Goal: Information Seeking & Learning: Learn about a topic

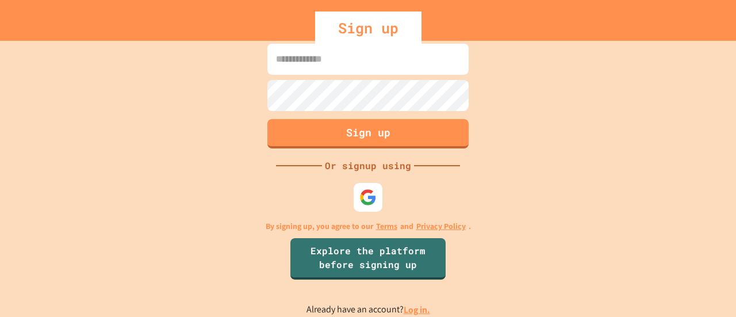
click at [316, 64] on input at bounding box center [367, 59] width 201 height 31
type input "**********"
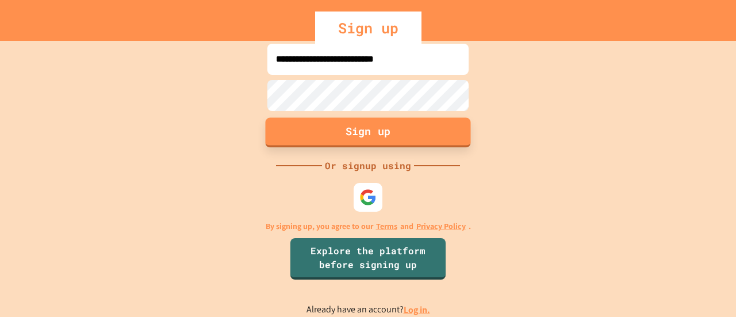
click at [380, 133] on button "Sign up" at bounding box center [368, 132] width 205 height 30
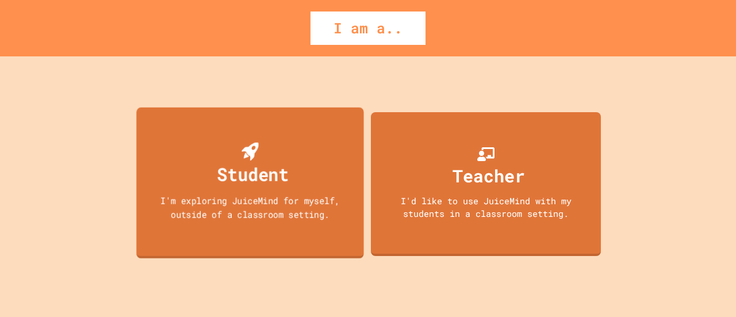
click at [305, 137] on div "Student I'm exploring JuiceMind for myself, outside of a classroom setting." at bounding box center [249, 182] width 227 height 151
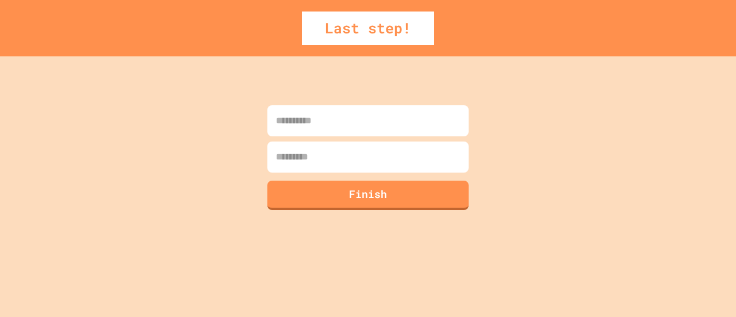
click at [344, 127] on input at bounding box center [367, 120] width 201 height 31
type input "*****"
click at [331, 165] on input at bounding box center [367, 156] width 201 height 31
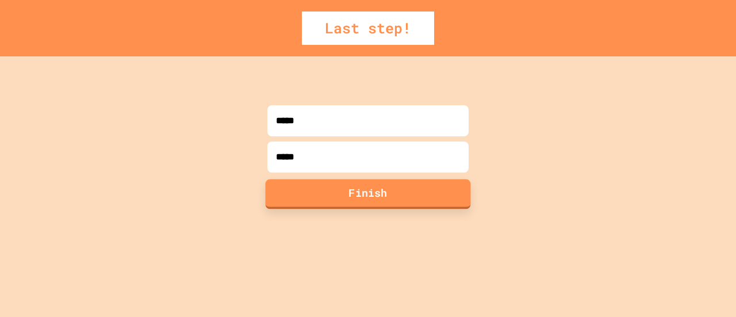
type input "*****"
click at [372, 194] on button "Finish" at bounding box center [368, 194] width 205 height 30
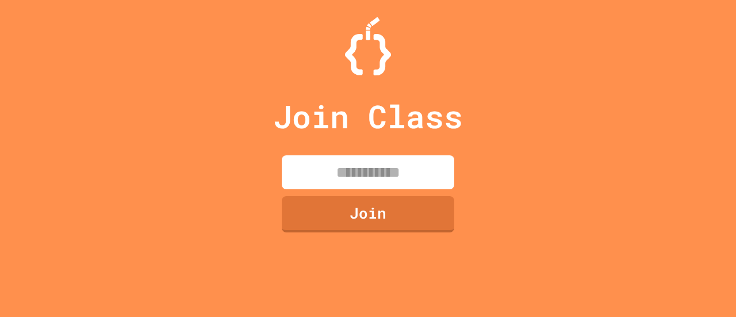
click at [368, 29] on icon at bounding box center [368, 29] width 0 height 0
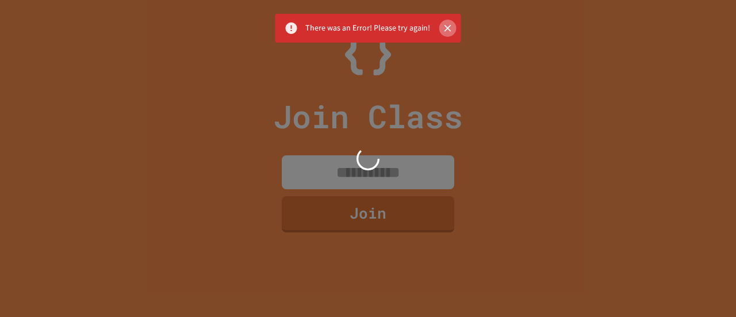
click at [447, 27] on icon "Close" at bounding box center [448, 28] width 12 height 12
click at [445, 29] on icon "Close" at bounding box center [448, 28] width 7 height 7
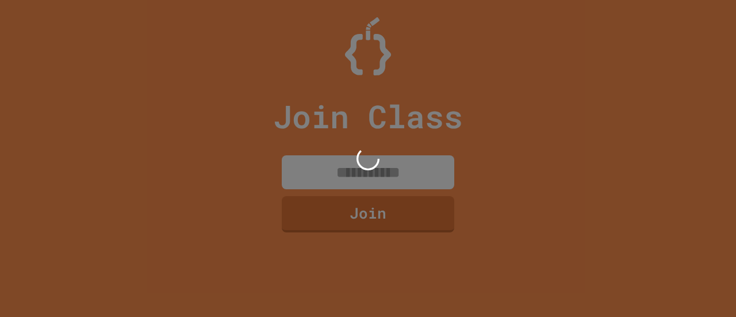
click at [350, 173] on div at bounding box center [368, 158] width 736 height 317
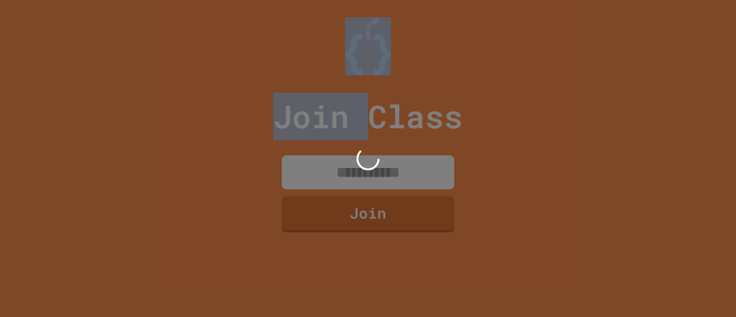
click at [350, 173] on div at bounding box center [368, 158] width 736 height 317
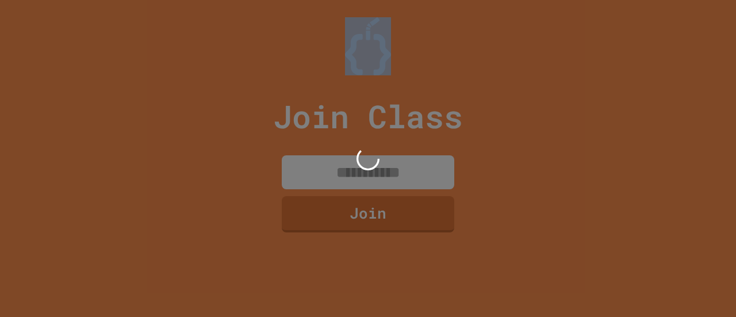
click at [350, 173] on div at bounding box center [368, 158] width 736 height 317
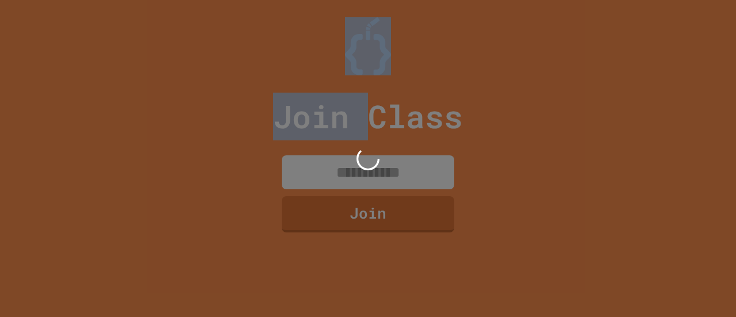
click at [350, 173] on div at bounding box center [368, 158] width 736 height 317
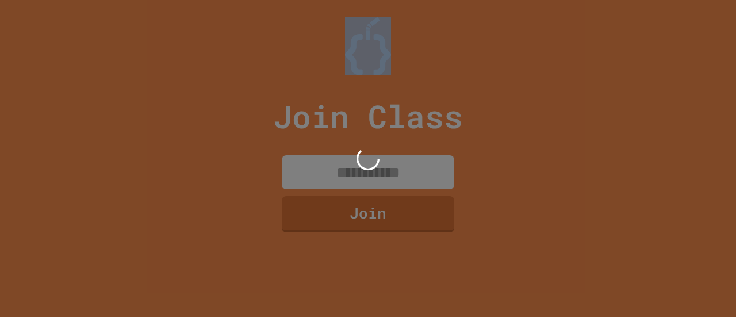
click at [350, 173] on div at bounding box center [368, 158] width 736 height 317
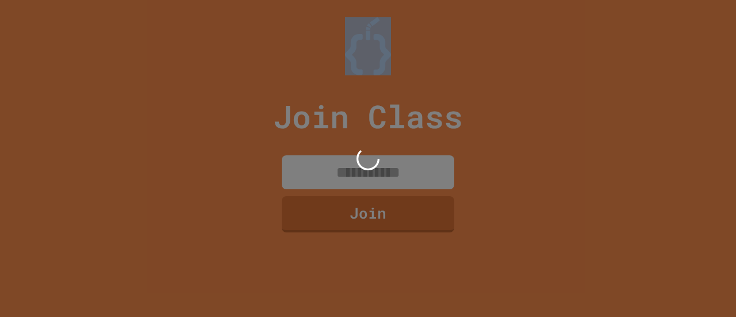
click at [350, 173] on div at bounding box center [368, 158] width 736 height 317
click at [353, 173] on div at bounding box center [368, 158] width 736 height 317
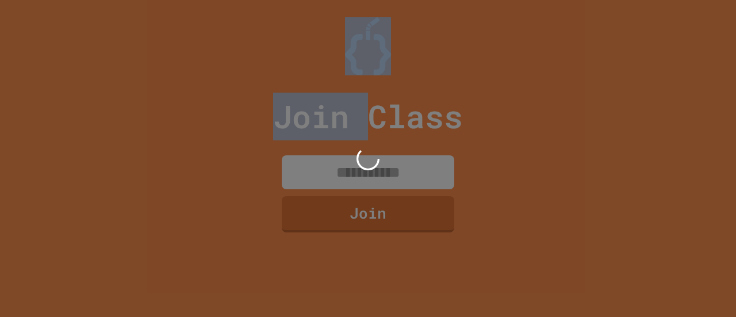
click at [353, 173] on div at bounding box center [368, 158] width 736 height 317
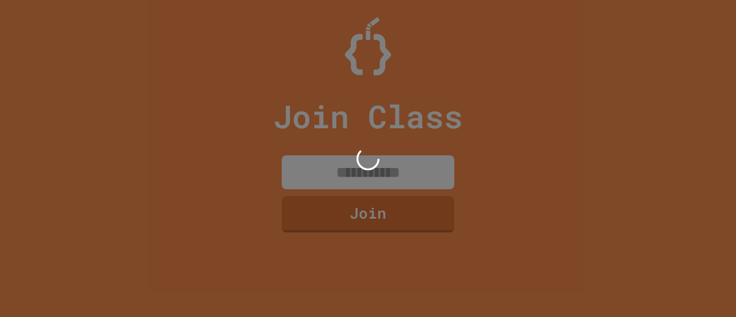
click at [353, 173] on div at bounding box center [368, 158] width 736 height 317
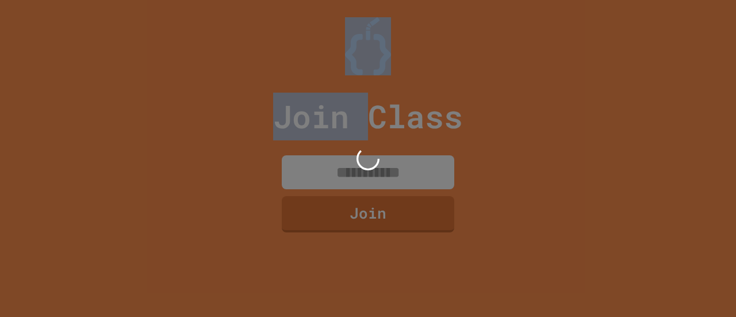
click at [353, 173] on div at bounding box center [368, 158] width 736 height 317
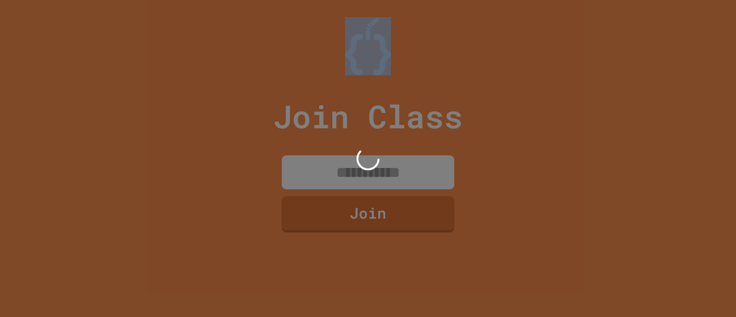
click at [353, 173] on div at bounding box center [368, 158] width 736 height 317
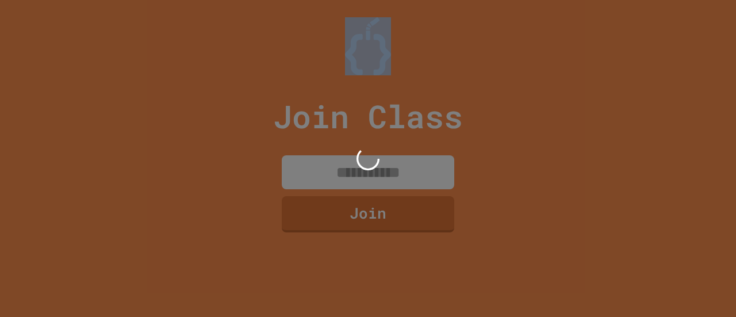
click at [353, 173] on div at bounding box center [368, 158] width 736 height 317
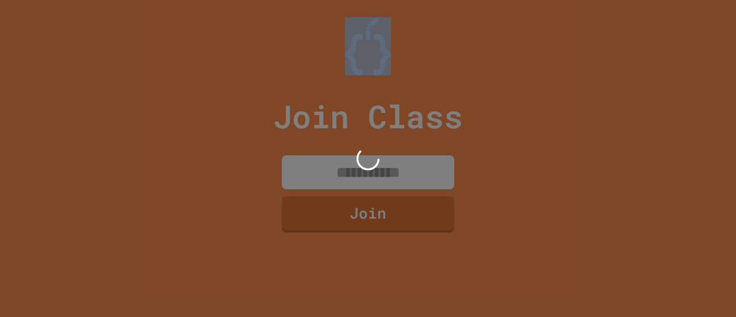
click at [353, 173] on div at bounding box center [368, 158] width 736 height 317
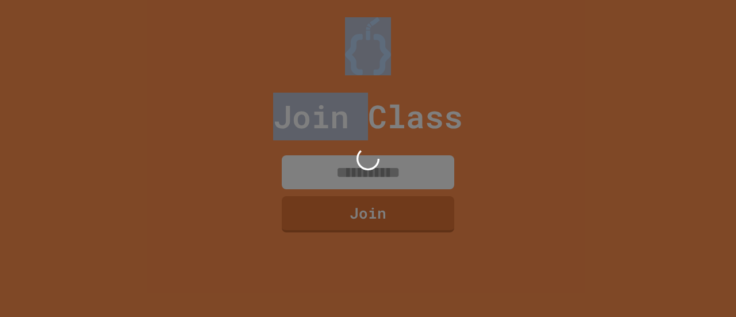
click at [353, 173] on div at bounding box center [368, 158] width 736 height 317
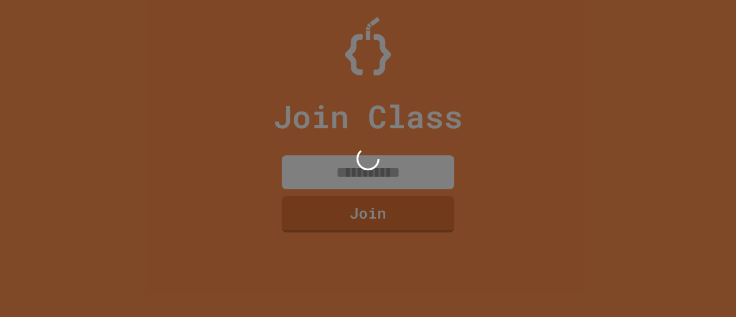
click at [353, 173] on div at bounding box center [368, 158] width 736 height 317
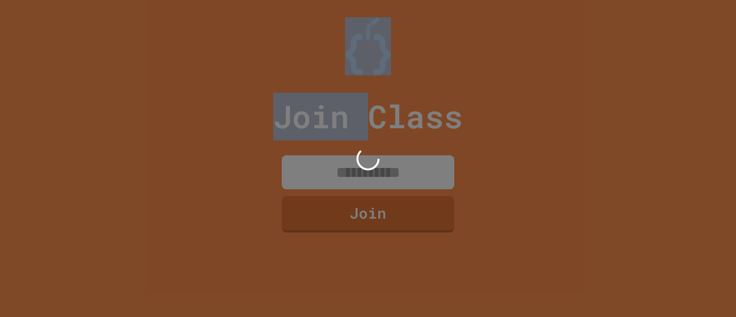
click at [353, 173] on div at bounding box center [368, 158] width 736 height 317
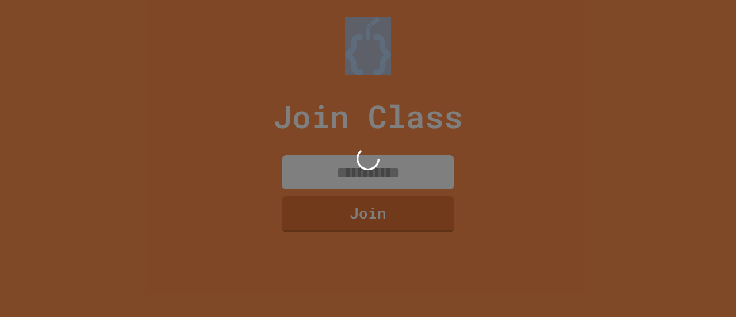
click at [353, 173] on div at bounding box center [368, 158] width 736 height 317
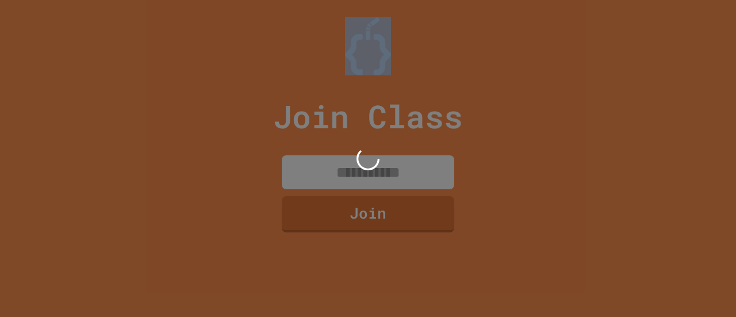
click at [353, 173] on div at bounding box center [368, 158] width 736 height 317
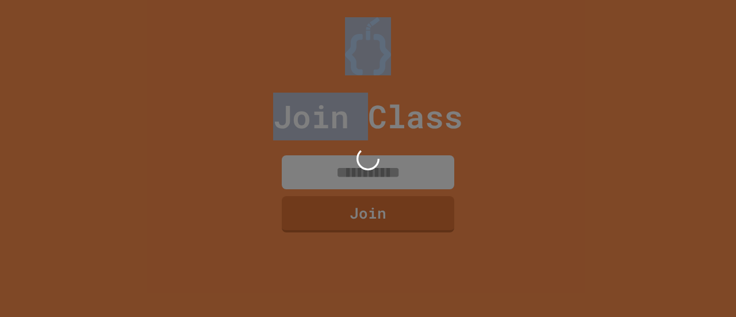
click at [353, 173] on div at bounding box center [368, 158] width 736 height 317
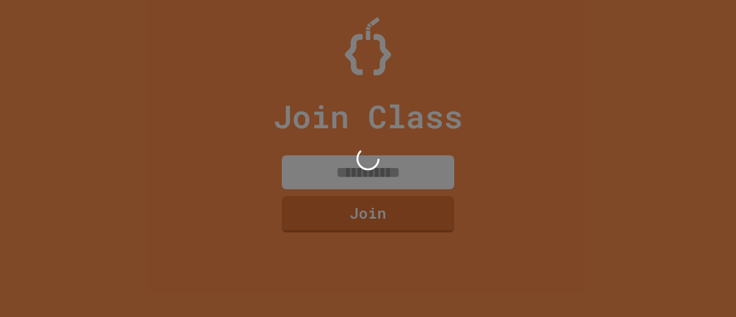
click at [353, 173] on div at bounding box center [368, 158] width 736 height 317
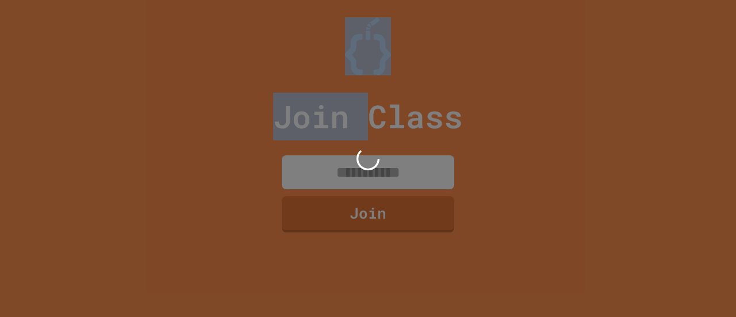
click at [353, 173] on div at bounding box center [368, 158] width 736 height 317
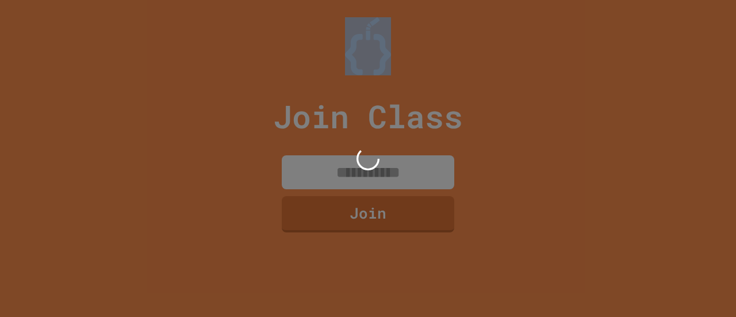
click at [353, 173] on div at bounding box center [368, 158] width 736 height 317
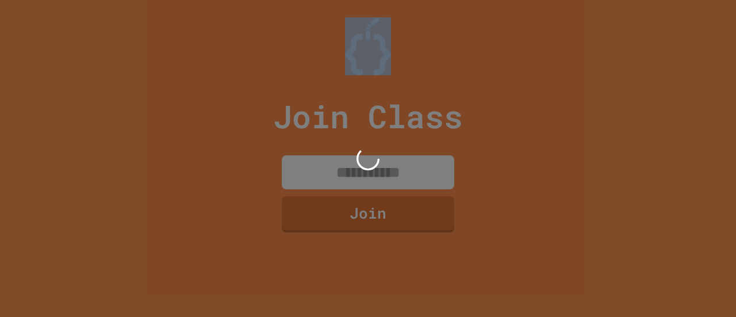
click at [353, 173] on div at bounding box center [368, 158] width 736 height 317
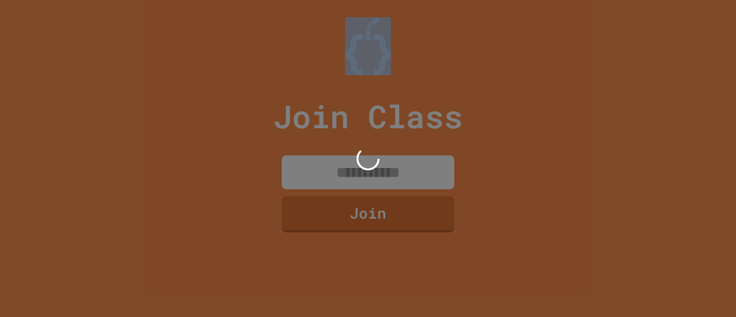
click at [353, 173] on div at bounding box center [368, 158] width 736 height 317
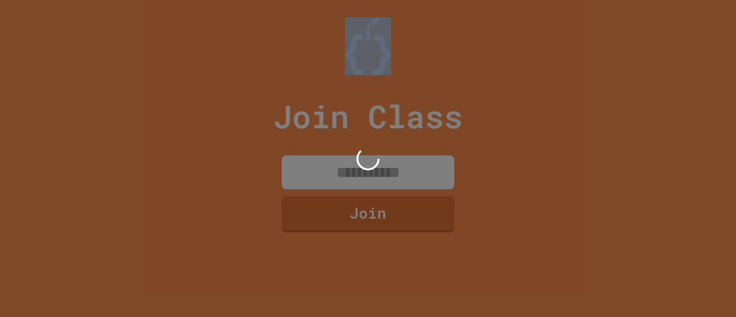
click at [353, 173] on div at bounding box center [368, 158] width 736 height 317
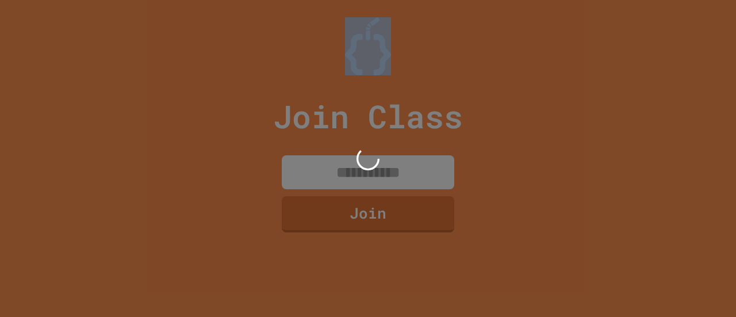
click at [353, 173] on div at bounding box center [368, 158] width 736 height 317
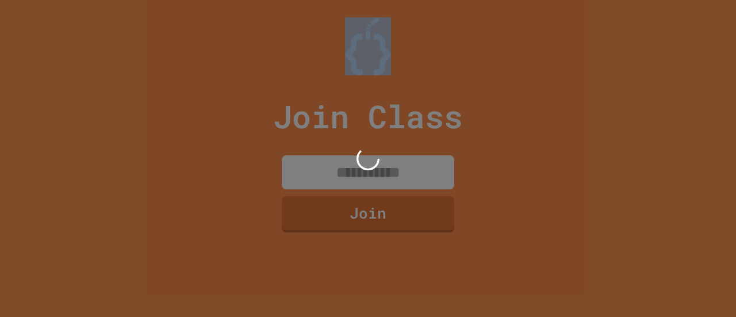
click at [353, 173] on div at bounding box center [368, 158] width 736 height 317
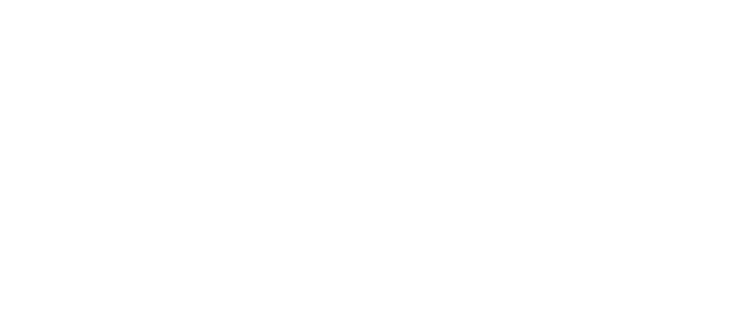
click at [381, 114] on div "We are updating our servers at 7PM EST [DATE]. [PERSON_NAME] should continue to…" at bounding box center [368, 158] width 736 height 317
click at [320, 114] on div "We are updating our servers at 7PM EST [DATE]. [PERSON_NAME] should continue to…" at bounding box center [368, 158] width 736 height 317
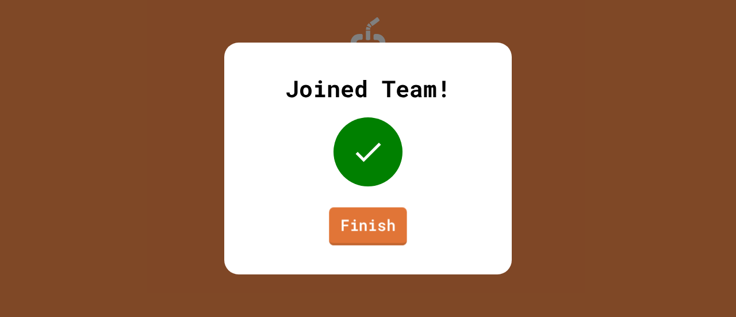
click at [370, 219] on link "Finish" at bounding box center [368, 226] width 78 height 38
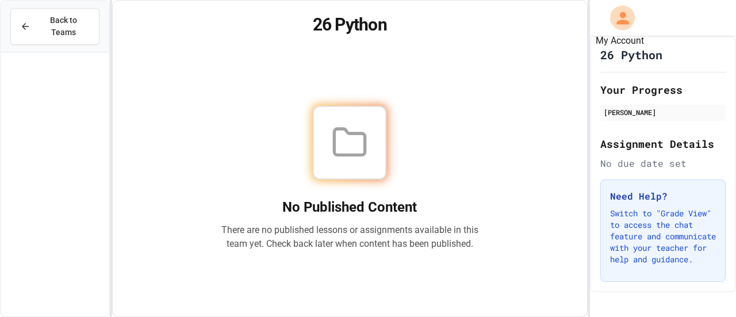
click at [612, 23] on div "My Account" at bounding box center [622, 17] width 25 height 25
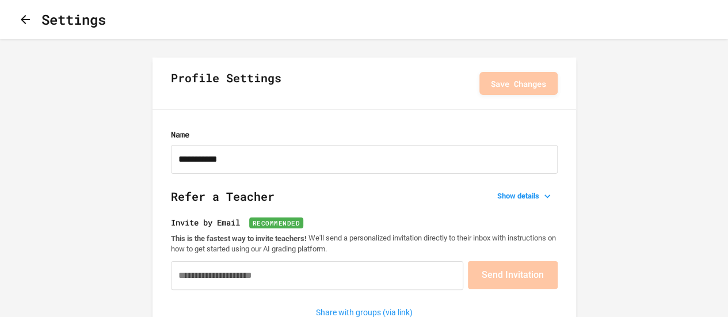
type input "**********"
click at [30, 17] on icon "button" at bounding box center [25, 20] width 14 height 14
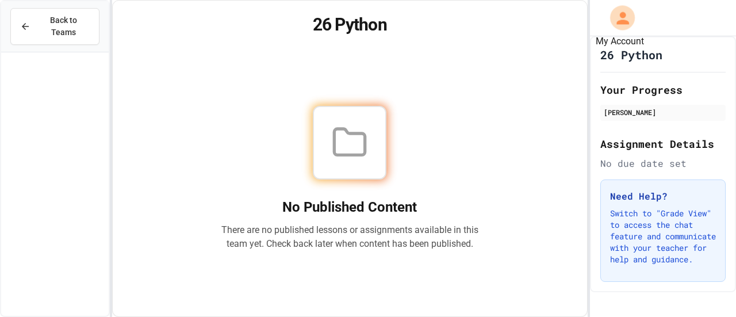
click at [619, 18] on icon "My Account" at bounding box center [622, 18] width 18 height 18
click at [460, 316] on div at bounding box center [368, 317] width 736 height 0
click at [69, 22] on span "Back to Teams" at bounding box center [63, 26] width 52 height 24
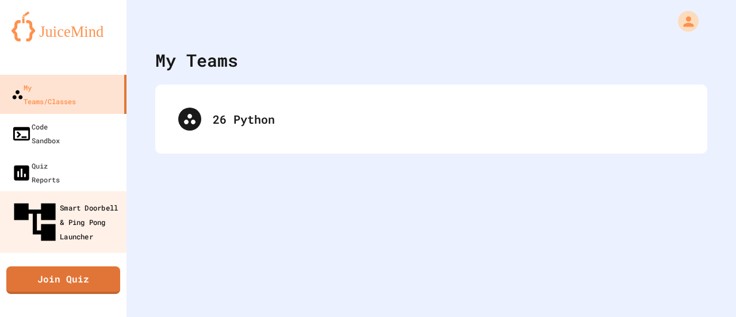
click at [65, 197] on div "Smart Doorbell & Ping Pong Launcher" at bounding box center [67, 222] width 114 height 50
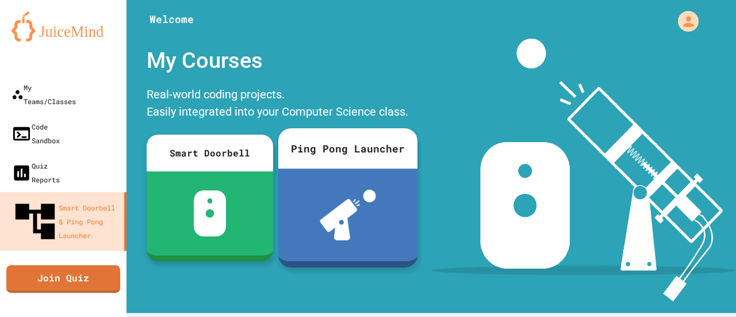
click at [338, 215] on img at bounding box center [348, 215] width 56 height 51
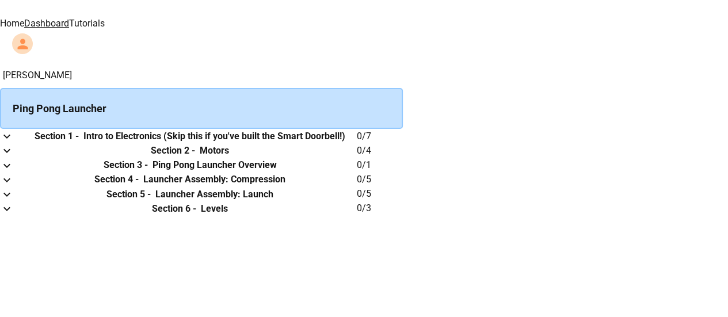
click at [357, 143] on th "Section 1 - Intro to Electronics (Skip this if you've built the Smart Doorbell!)" at bounding box center [190, 136] width 334 height 14
click at [79, 143] on h6 "Section 1 -" at bounding box center [57, 136] width 44 height 14
click at [229, 158] on h6 "Motors" at bounding box center [214, 151] width 29 height 14
click at [251, 100] on div "Ping Pong Launcher" at bounding box center [201, 108] width 403 height 41
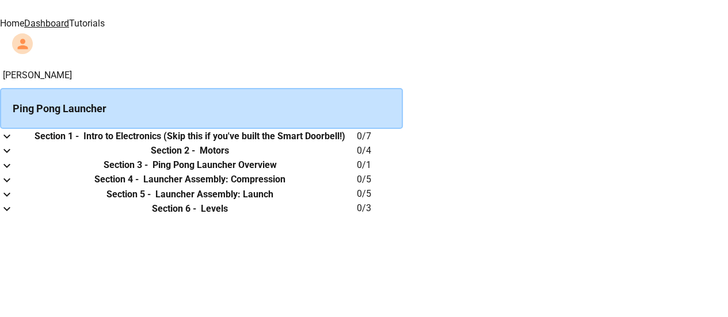
click at [79, 143] on h6 "Section 1 -" at bounding box center [57, 136] width 44 height 14
click at [14, 143] on icon "expand row" at bounding box center [7, 136] width 14 height 14
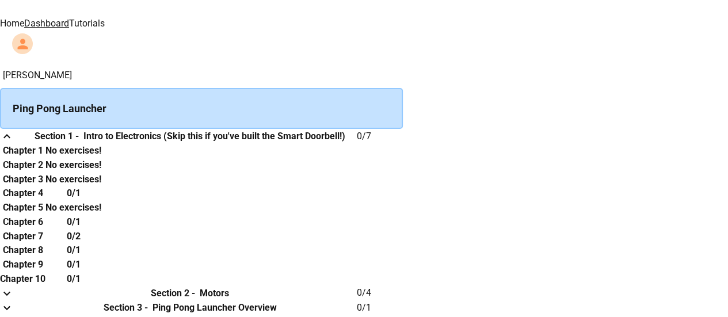
click at [43, 200] on h6 "Chapter 4" at bounding box center [23, 193] width 40 height 14
click at [45, 201] on th "Chapter 4" at bounding box center [22, 193] width 45 height 14
click at [219, 16] on img at bounding box center [253, 8] width 69 height 16
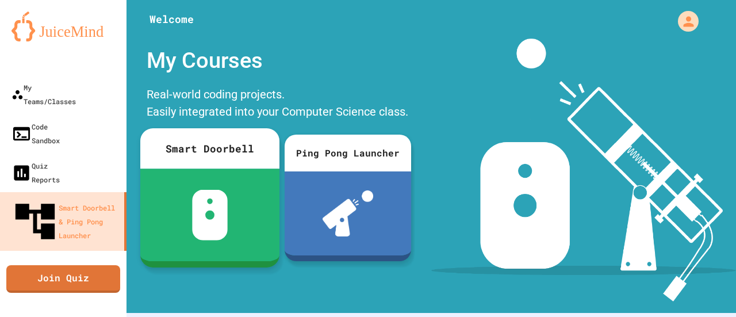
click at [178, 177] on div at bounding box center [209, 215] width 139 height 93
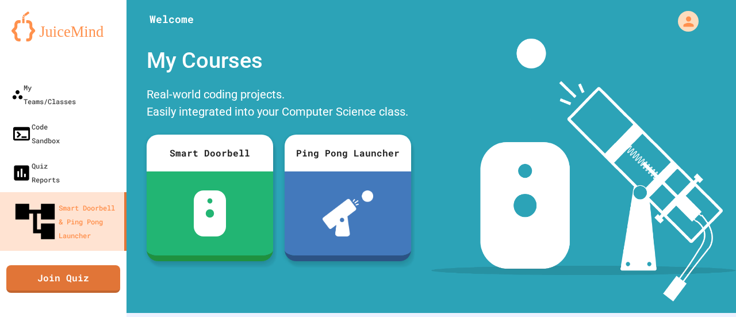
scroll to position [414, 0]
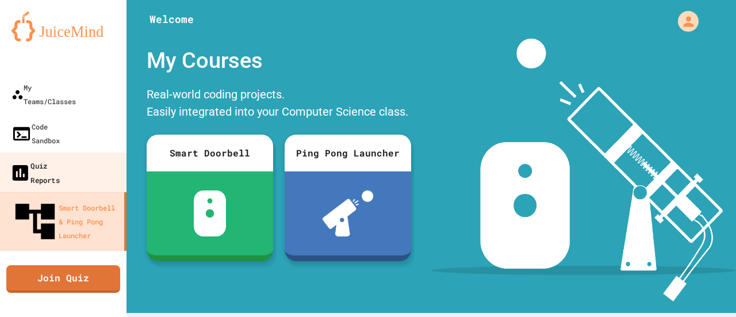
click at [61, 152] on link "Quiz Reports" at bounding box center [63, 172] width 131 height 40
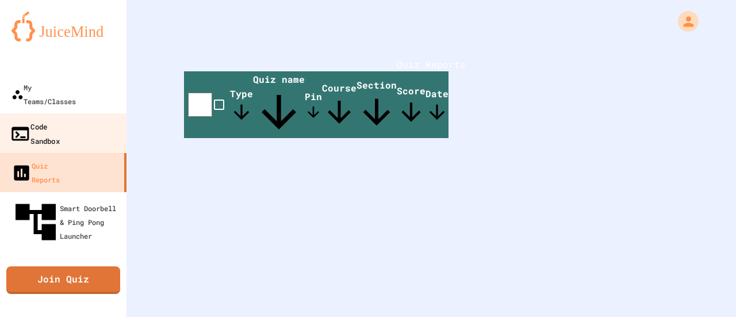
click at [60, 119] on div "Code Sandbox" at bounding box center [35, 133] width 50 height 28
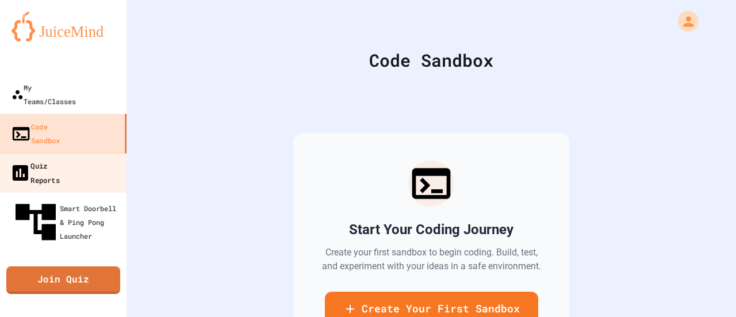
click at [60, 158] on div "Quiz Reports" at bounding box center [35, 172] width 50 height 28
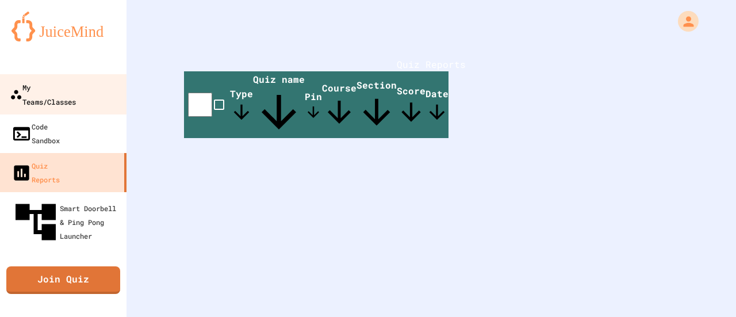
click at [70, 93] on div "My Teams/Classes" at bounding box center [43, 94] width 66 height 28
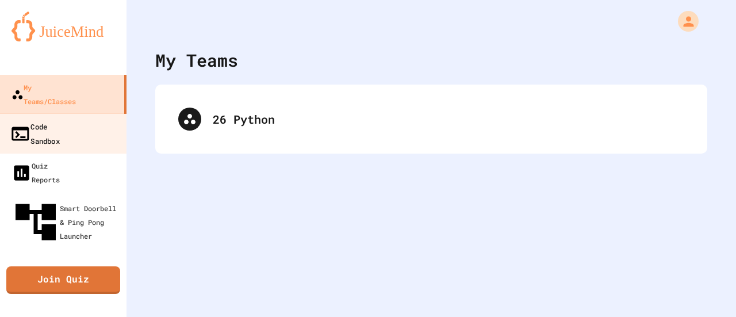
click at [60, 119] on div "Code Sandbox" at bounding box center [35, 133] width 50 height 28
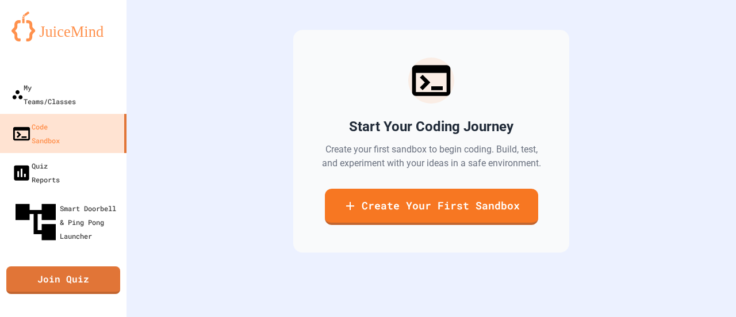
scroll to position [112, 0]
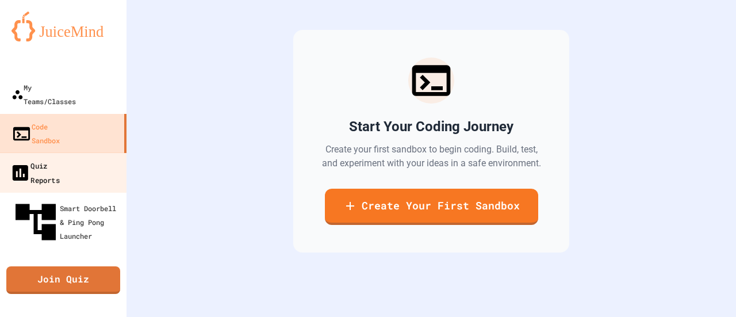
click at [60, 158] on div "Quiz Reports" at bounding box center [35, 172] width 50 height 28
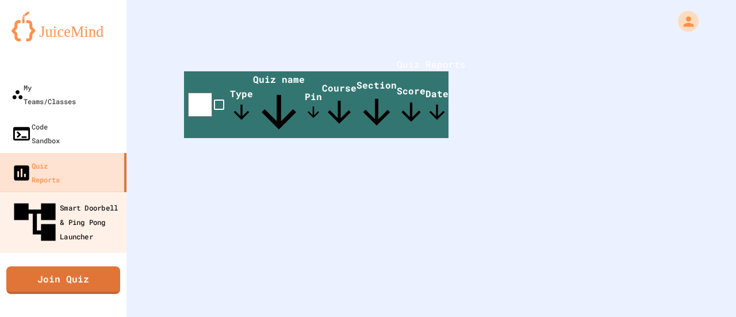
click at [80, 197] on div "Smart Doorbell & Ping Pong Launcher" at bounding box center [67, 222] width 114 height 50
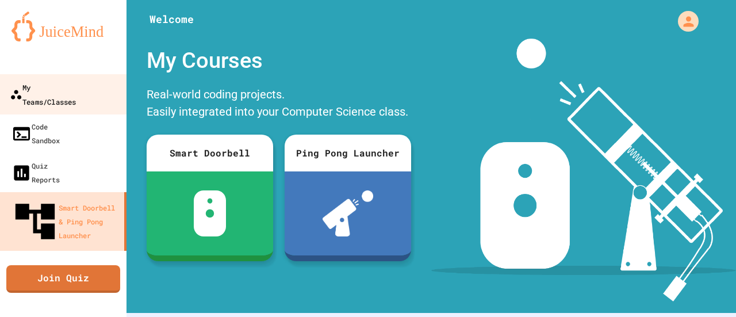
click at [62, 81] on div "My Teams/Classes" at bounding box center [43, 94] width 66 height 28
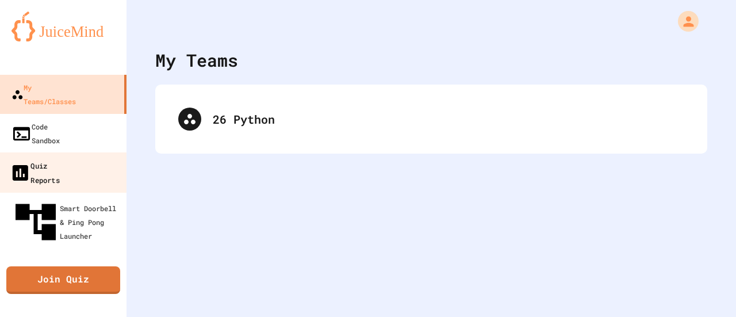
click at [60, 158] on div "Quiz Reports" at bounding box center [35, 172] width 50 height 28
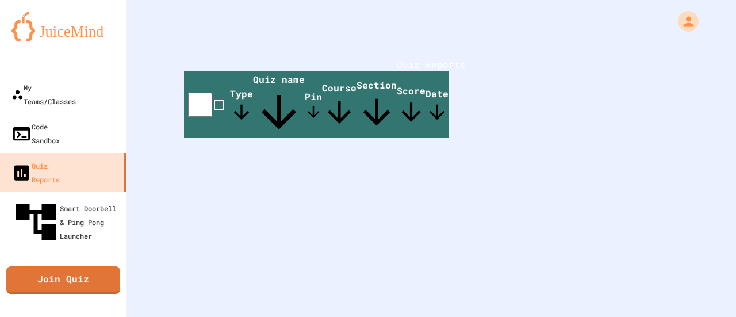
click at [94, 194] on div "My Teams/Classes Code Sandbox Quiz Reports Smart Doorbell & Ping Pong Launcher …" at bounding box center [63, 158] width 127 height 317
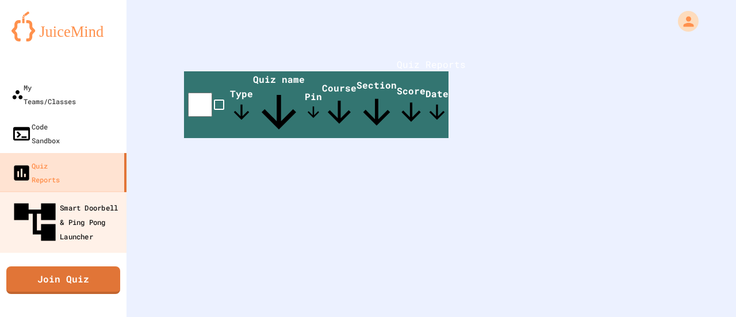
click at [90, 197] on div "Smart Doorbell & Ping Pong Launcher" at bounding box center [67, 222] width 114 height 50
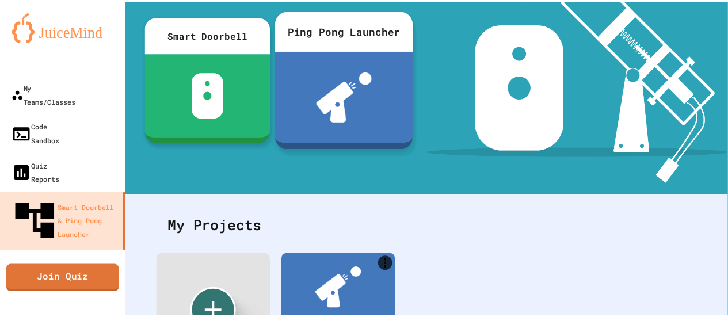
scroll to position [216, 0]
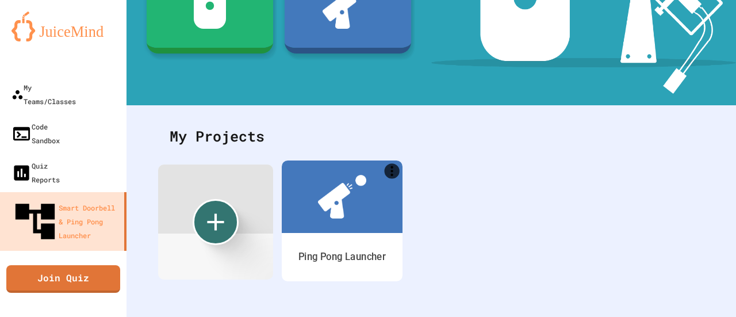
click at [323, 201] on img at bounding box center [342, 197] width 48 height 44
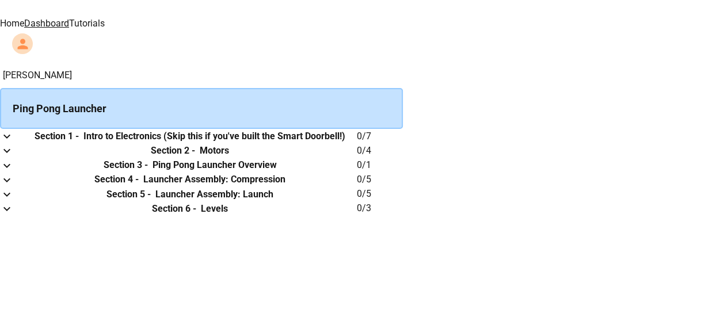
click at [79, 143] on h6 "Section 1 -" at bounding box center [57, 136] width 44 height 14
click at [299, 158] on th "Section 2 - Motors" at bounding box center [190, 150] width 334 height 14
click at [354, 143] on th "Section 1 - Intro to Electronics (Skip this if you've built the Smart Doorbell!)" at bounding box center [190, 136] width 334 height 14
click at [14, 158] on icon "expand row" at bounding box center [7, 151] width 14 height 14
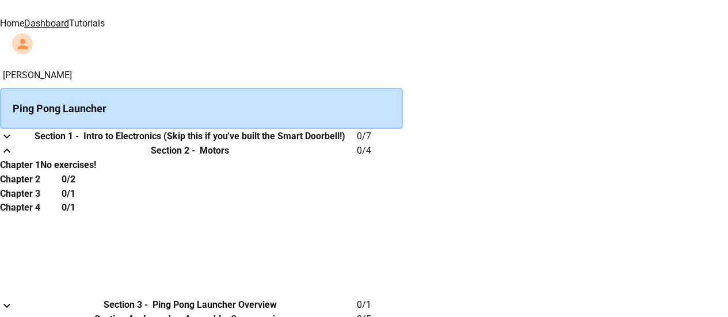
click at [14, 158] on icon "expand row" at bounding box center [7, 151] width 14 height 14
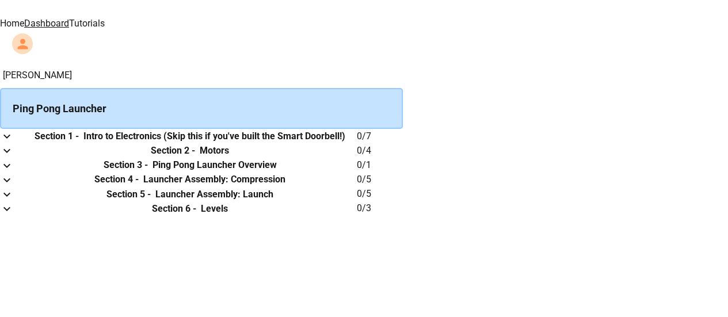
click at [14, 158] on button "expand row" at bounding box center [7, 151] width 14 height 14
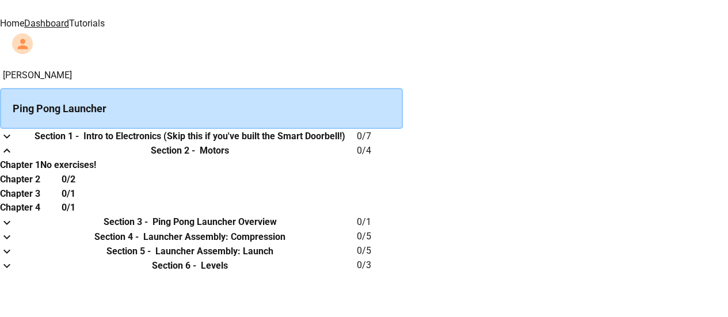
scroll to position [178, 0]
click at [96, 172] on th "0/2" at bounding box center [68, 179] width 56 height 14
click at [14, 143] on icon "expand row" at bounding box center [7, 136] width 14 height 14
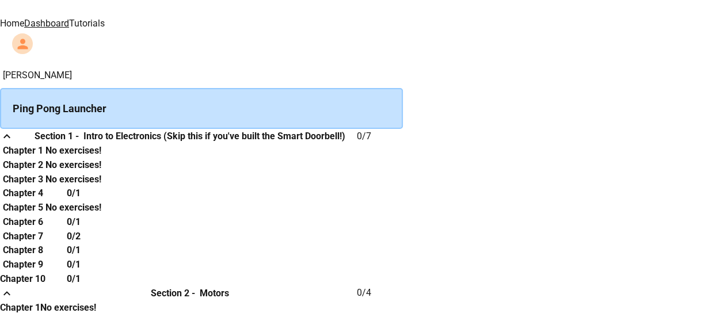
click at [219, 16] on img at bounding box center [253, 8] width 69 height 16
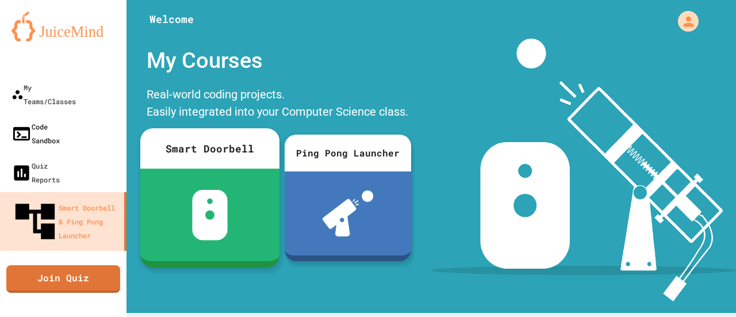
scroll to position [1, 0]
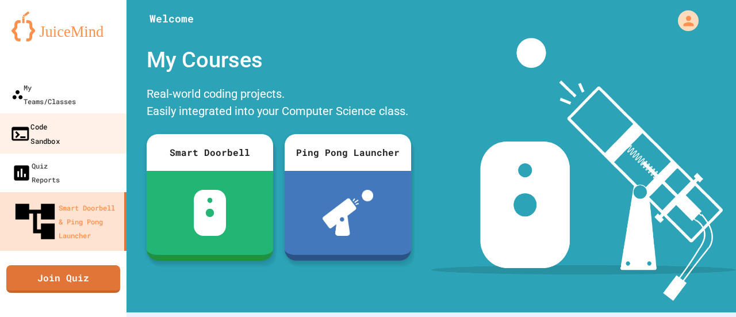
click at [63, 113] on link "Code Sandbox" at bounding box center [63, 133] width 131 height 40
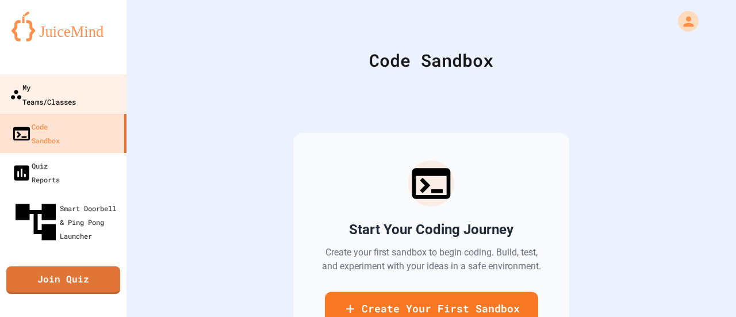
click at [63, 97] on link "My Teams/Classes" at bounding box center [63, 94] width 131 height 40
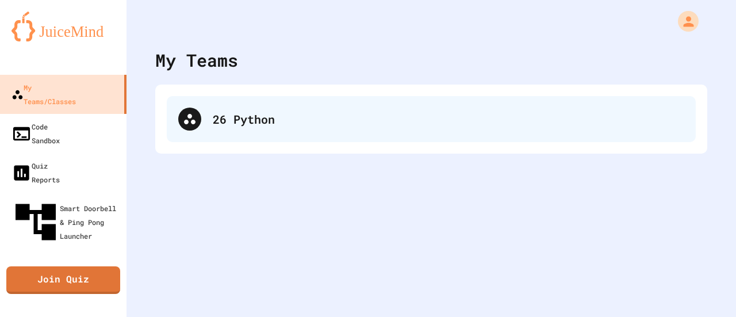
click at [269, 127] on div "26 Python" at bounding box center [449, 118] width 472 height 17
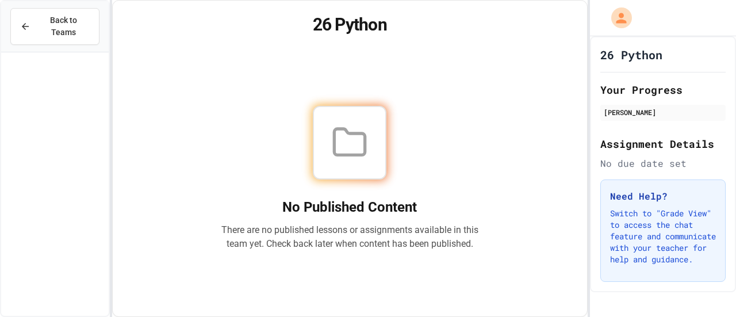
click at [280, 177] on div at bounding box center [350, 143] width 258 height 74
click at [350, 163] on div at bounding box center [350, 143] width 74 height 74
click at [360, 124] on icon at bounding box center [349, 142] width 37 height 37
click at [679, 215] on p "Switch to "Grade View" to access the chat feature and communicate with your tea…" at bounding box center [663, 237] width 106 height 58
click at [62, 15] on span "Back to Teams" at bounding box center [63, 26] width 52 height 24
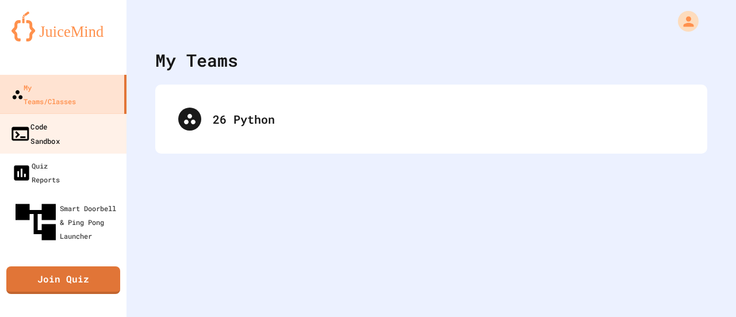
click at [52, 120] on div "Code Sandbox" at bounding box center [35, 133] width 50 height 28
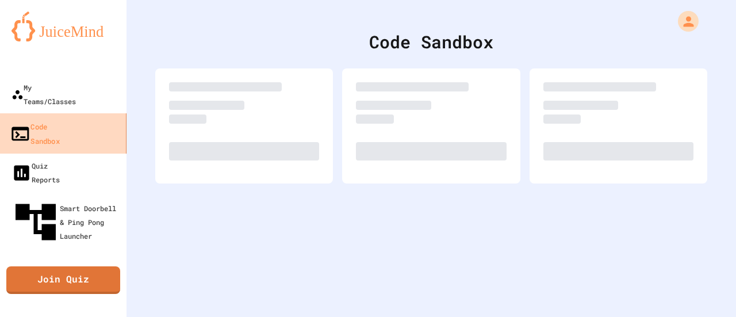
click at [52, 120] on div "Code Sandbox" at bounding box center [35, 133] width 50 height 28
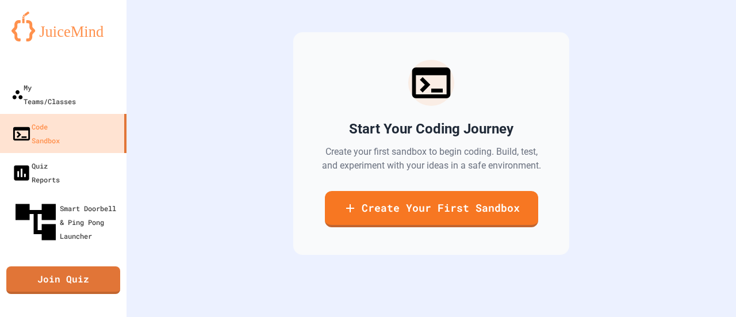
scroll to position [101, 0]
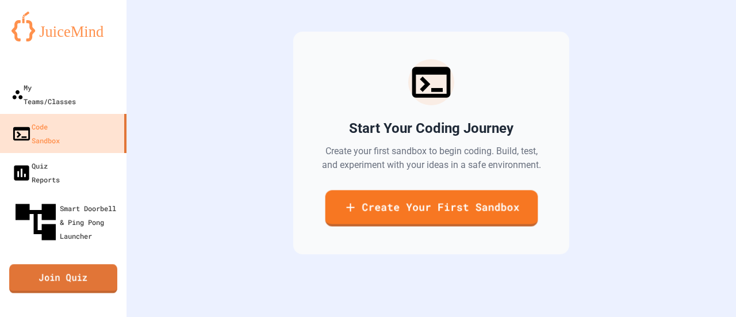
click at [84, 265] on link "Join Quiz" at bounding box center [63, 279] width 108 height 29
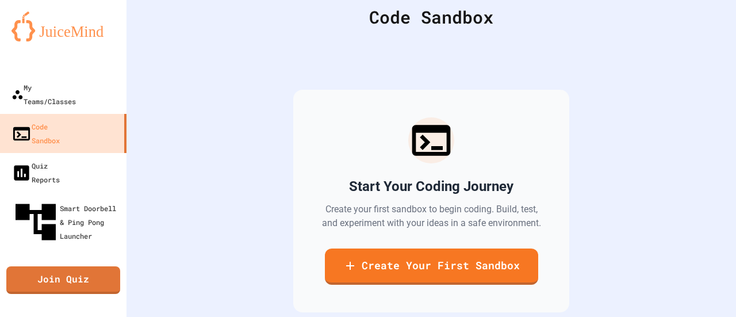
scroll to position [44, 0]
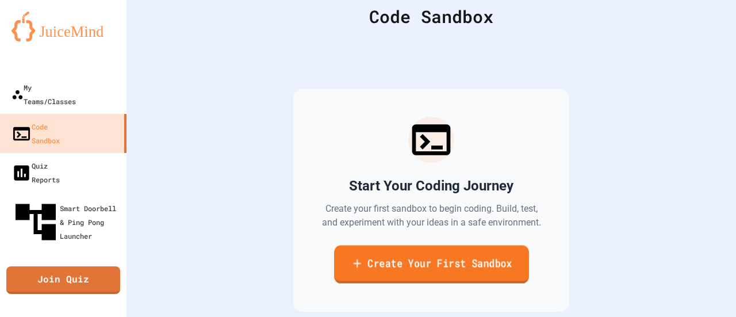
click at [426, 272] on link "Create Your First Sandbox" at bounding box center [431, 264] width 195 height 38
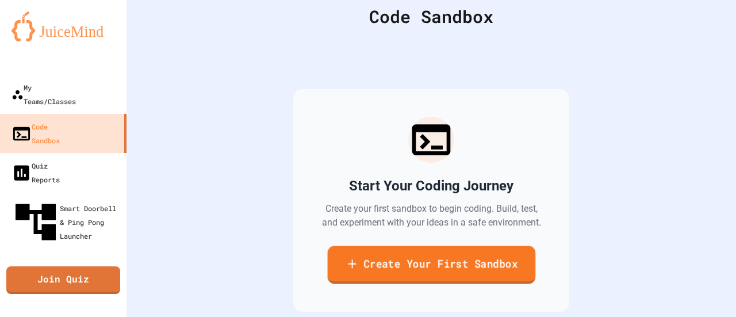
type input "**********"
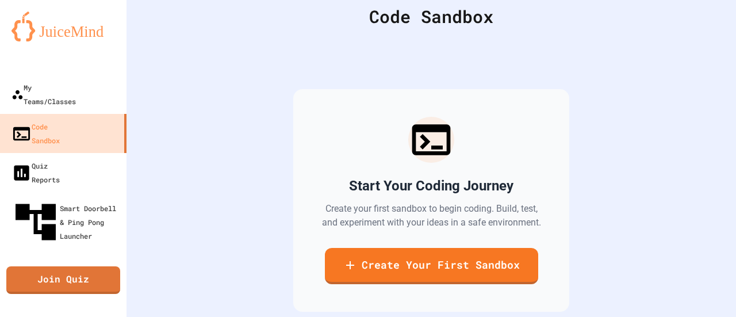
scroll to position [116, 0]
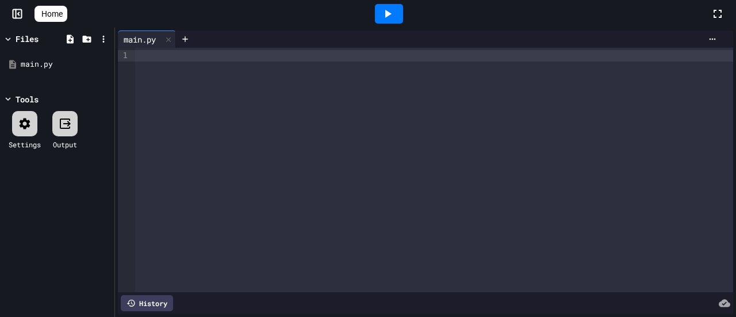
click at [220, 89] on div at bounding box center [434, 170] width 598 height 244
click at [390, 18] on icon at bounding box center [388, 14] width 14 height 14
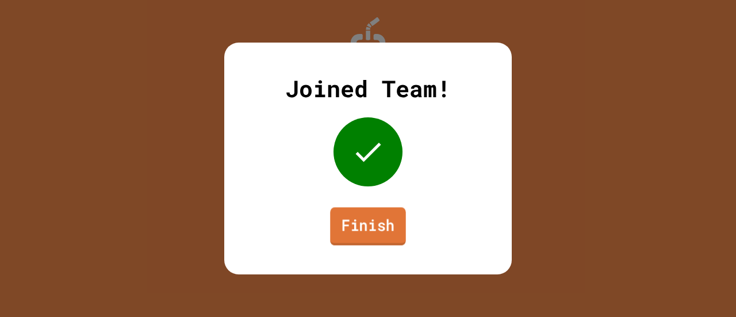
click at [363, 221] on link "Finish" at bounding box center [368, 226] width 76 height 38
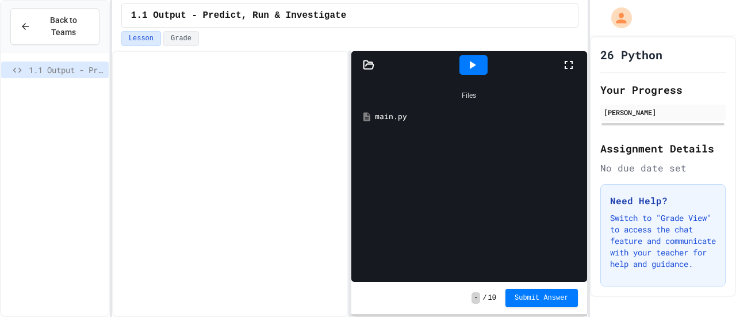
click at [420, 124] on div "main.py" at bounding box center [469, 116] width 224 height 21
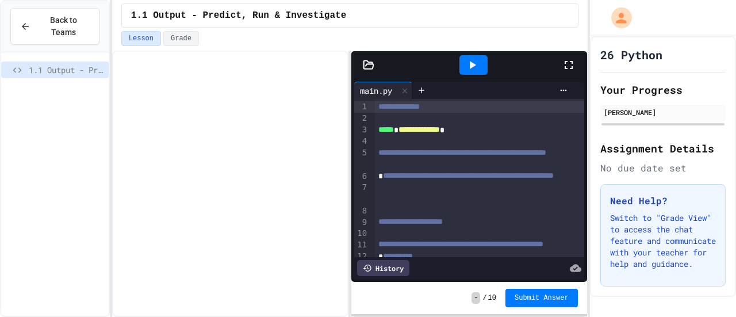
click at [399, 156] on span "**********" at bounding box center [462, 152] width 168 height 8
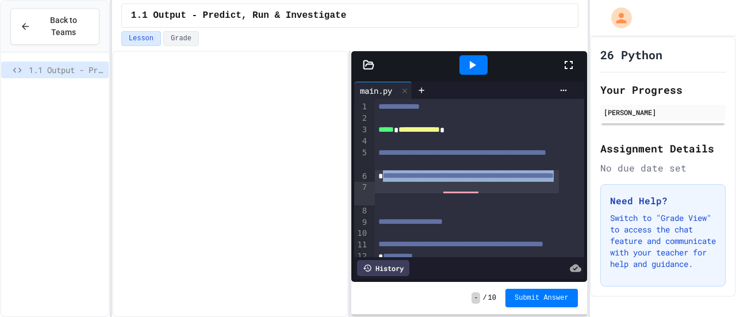
drag, startPoint x: 479, startPoint y: 204, endPoint x: 381, endPoint y: 189, distance: 98.9
click at [381, 189] on div "**********" at bounding box center [467, 182] width 185 height 24
drag, startPoint x: 381, startPoint y: 189, endPoint x: 476, endPoint y: 202, distance: 96.5
click at [476, 194] on div "**********" at bounding box center [467, 182] width 185 height 24
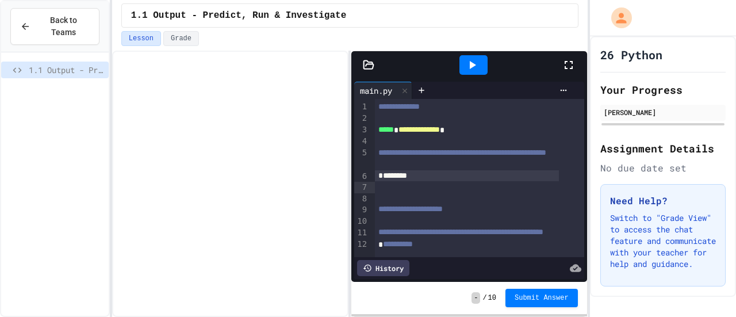
click at [380, 182] on div "*******" at bounding box center [467, 176] width 185 height 12
click at [413, 179] on span "*********" at bounding box center [398, 175] width 30 height 8
click at [468, 63] on icon at bounding box center [472, 65] width 14 height 14
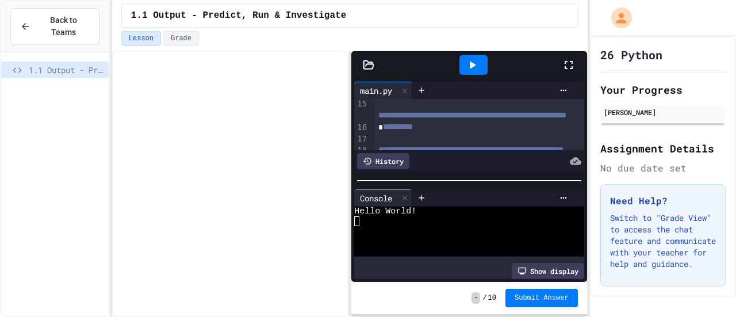
scroll to position [189, 0]
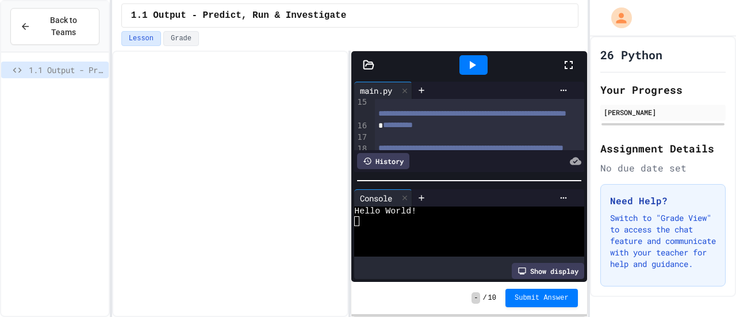
click at [74, 64] on span "1.1 Output - Predict, Run & Investigate" at bounding box center [66, 70] width 75 height 12
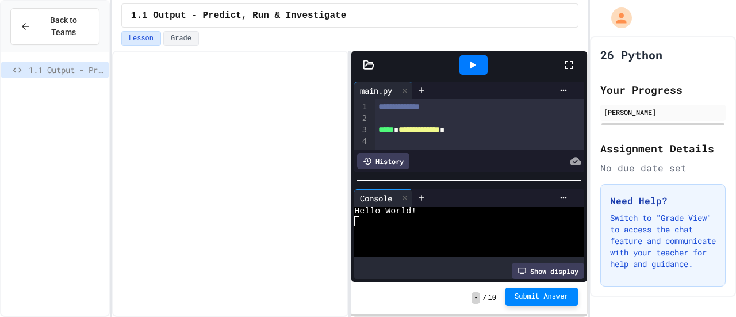
click at [530, 298] on span "Submit Answer" at bounding box center [542, 296] width 54 height 9
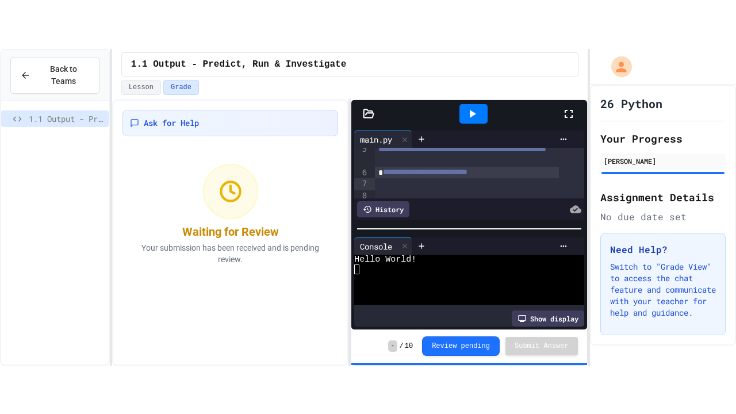
scroll to position [51, 0]
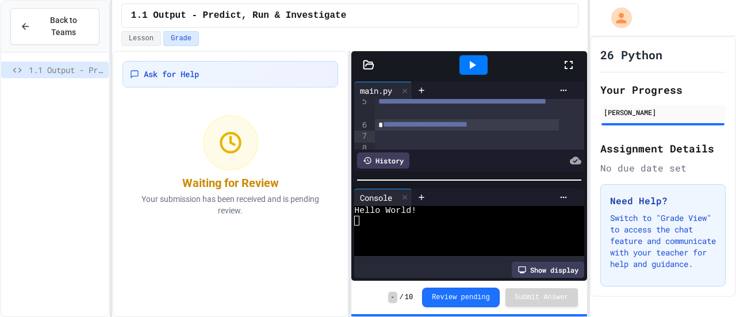
click at [573, 58] on icon at bounding box center [569, 65] width 14 height 14
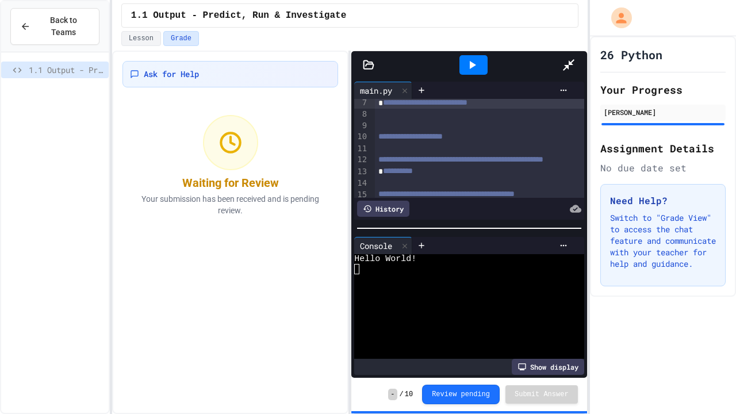
scroll to position [74, 0]
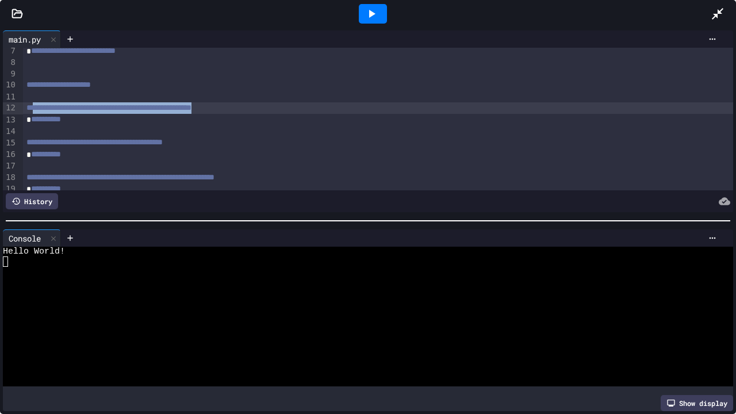
drag, startPoint x: 33, startPoint y: 106, endPoint x: 281, endPoint y: 105, distance: 248.5
click at [281, 105] on div "**********" at bounding box center [378, 108] width 710 height 12
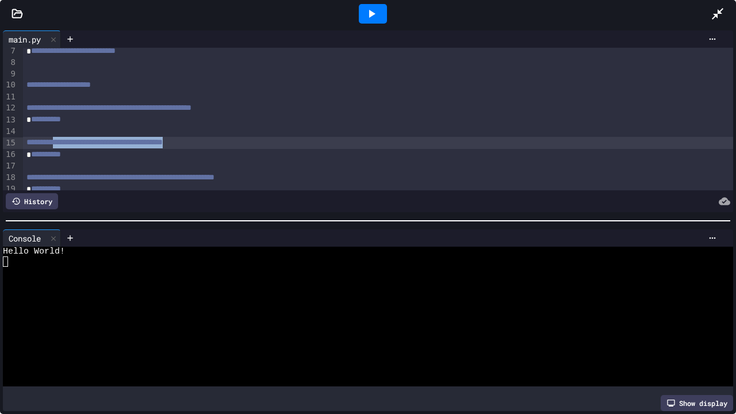
drag, startPoint x: 238, startPoint y: 141, endPoint x: 65, endPoint y: 144, distance: 173.1
click at [65, 144] on div "**********" at bounding box center [378, 143] width 710 height 12
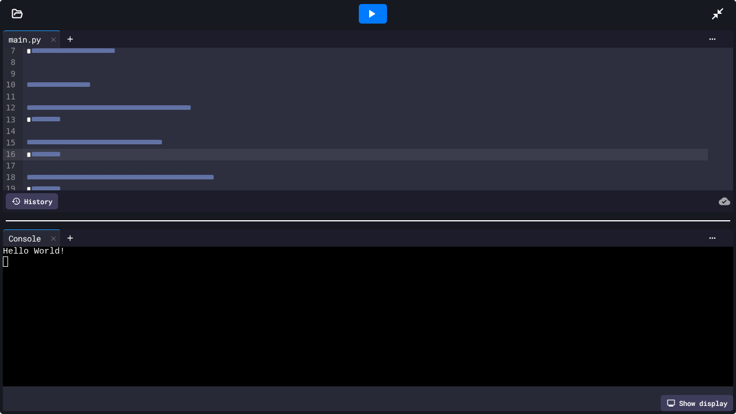
click at [61, 156] on span "*********" at bounding box center [46, 154] width 30 height 8
click at [74, 122] on div "*********" at bounding box center [365, 120] width 685 height 12
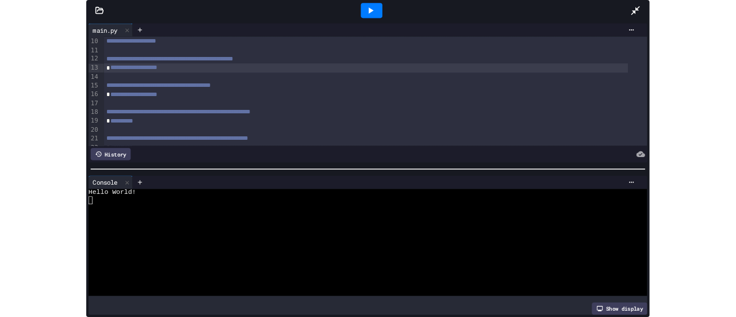
scroll to position [120, 0]
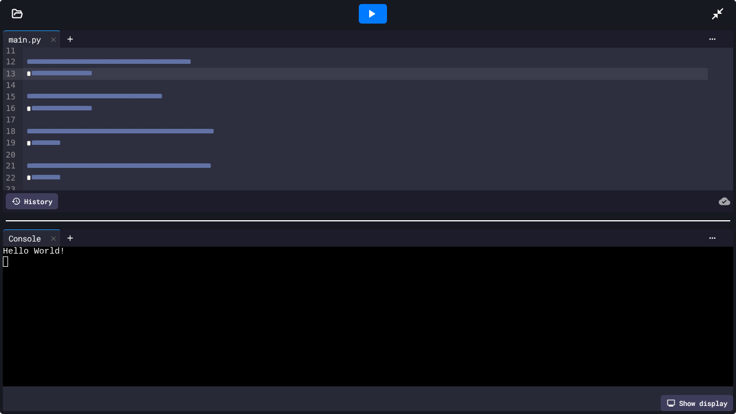
click at [87, 150] on div "To enrich screen reader interactions, please activate Accessibility in Grammarl…" at bounding box center [378, 155] width 710 height 12
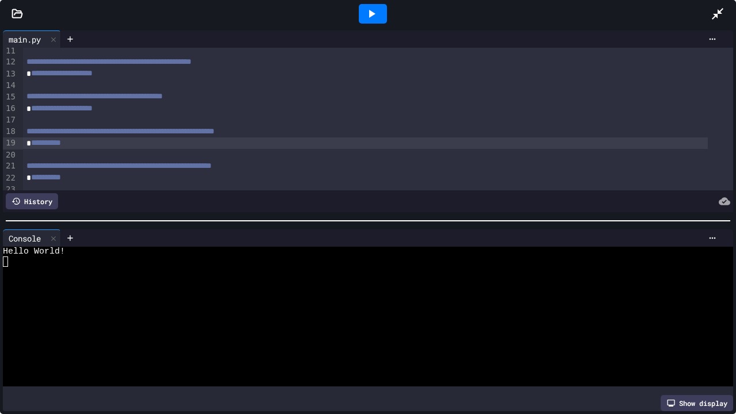
click at [80, 143] on div "*********" at bounding box center [365, 143] width 685 height 12
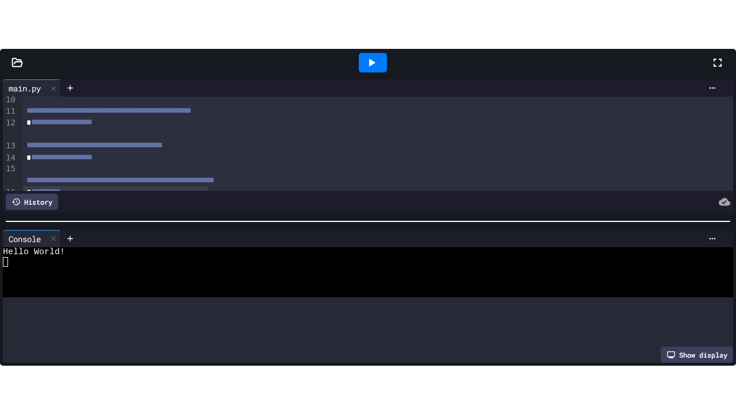
scroll to position [131, 0]
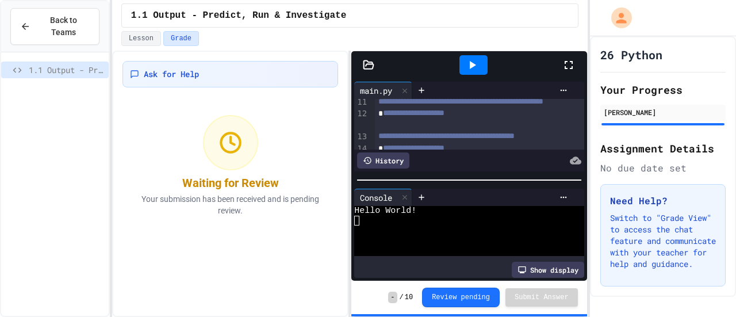
click at [567, 59] on icon at bounding box center [569, 65] width 14 height 14
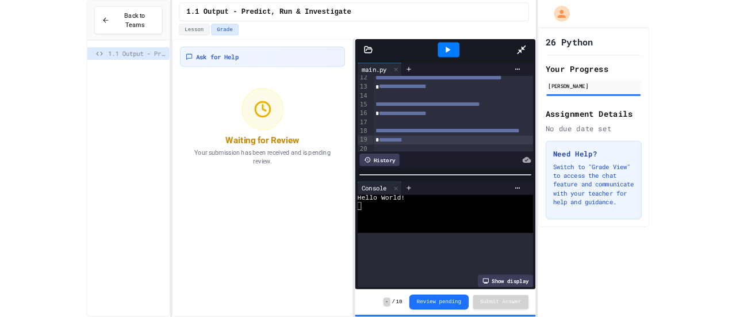
scroll to position [120, 0]
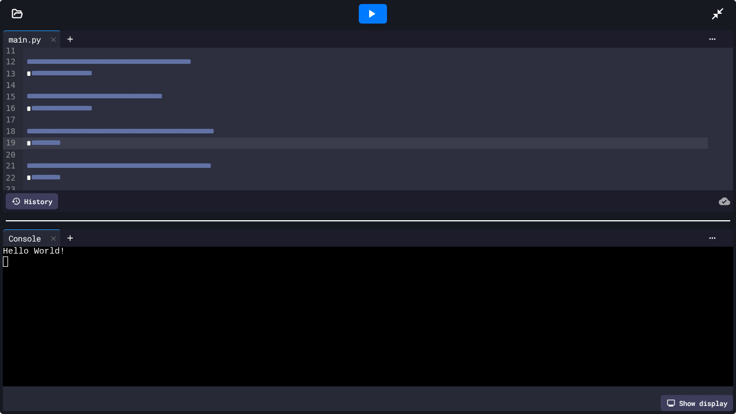
click at [148, 146] on div "*********" at bounding box center [365, 143] width 685 height 12
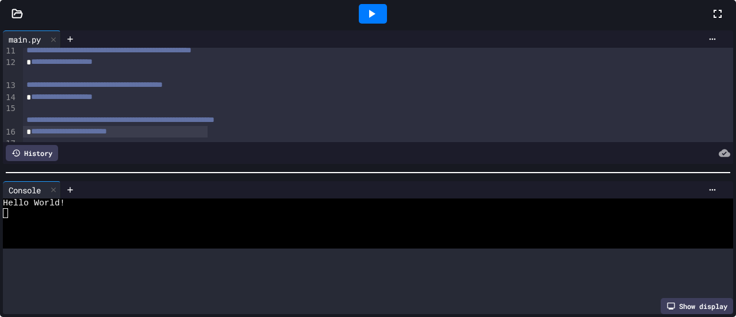
scroll to position [9, 0]
